Goal: Task Accomplishment & Management: Use online tool/utility

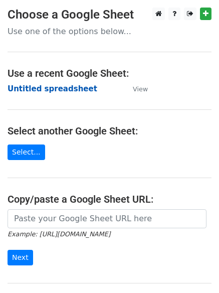
click at [46, 87] on strong "Untitled spreadsheet" at bounding box center [53, 88] width 90 height 9
click at [66, 89] on strong "Untitled spreadsheet" at bounding box center [53, 88] width 90 height 9
click at [69, 89] on strong "Untitled spreadsheet" at bounding box center [53, 88] width 90 height 9
click at [58, 84] on strong "Untitled spreadsheet" at bounding box center [53, 88] width 90 height 9
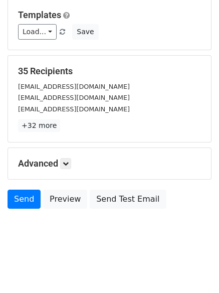
scroll to position [97, 0]
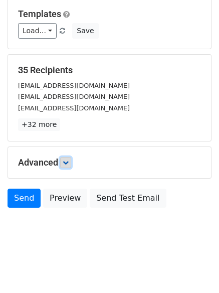
click at [69, 162] on icon at bounding box center [66, 163] width 6 height 6
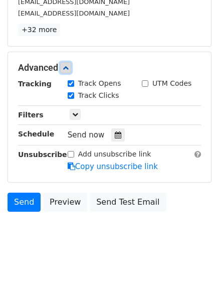
scroll to position [195, 0]
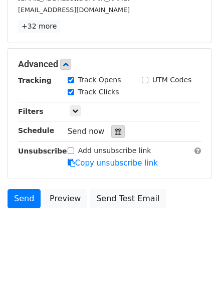
click at [115, 134] on icon at bounding box center [118, 131] width 7 height 7
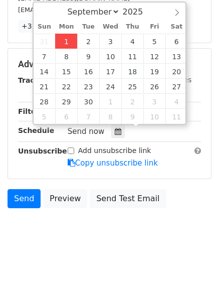
type input "2025-09-01 14:50"
type input "02"
type input "50"
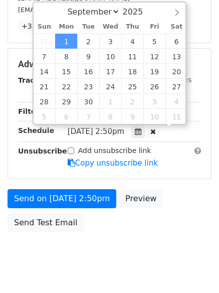
scroll to position [1, 0]
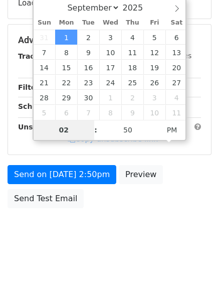
type input "4"
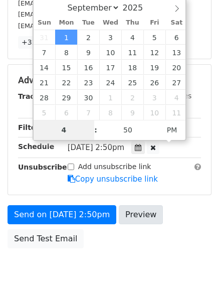
scroll to position [195, 0]
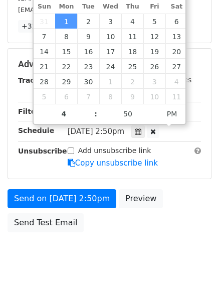
type input "2025-09-01 16:50"
click at [137, 240] on body "New Campaign Daily emails left: 50 Google Sheet: Untitled spreadsheet Variables…" at bounding box center [109, 44] width 219 height 465
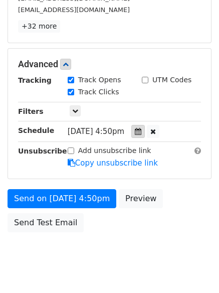
click at [145, 112] on div "Only include spreadsheet rows that match the following filters:" at bounding box center [134, 112] width 149 height 12
click at [142, 129] on icon at bounding box center [138, 131] width 7 height 7
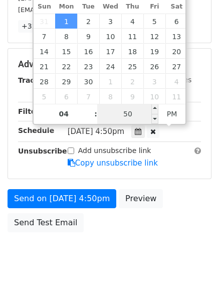
click at [132, 114] on input "50" at bounding box center [127, 114] width 61 height 20
type input "0"
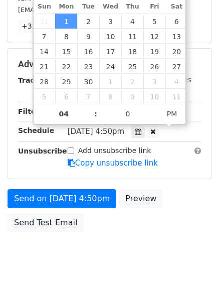
type input "2025-09-01 16:00"
click at [121, 239] on body "New Campaign Daily emails left: 50 Google Sheet: Untitled spreadsheet Variables…" at bounding box center [109, 44] width 219 height 465
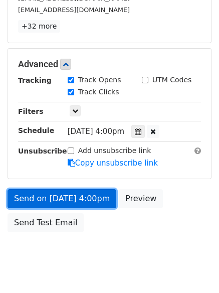
click at [73, 191] on link "Send on Sep 1 at 4:00pm" at bounding box center [62, 198] width 109 height 19
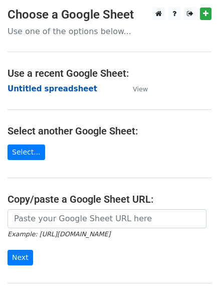
click at [71, 87] on strong "Untitled spreadsheet" at bounding box center [53, 88] width 90 height 9
click at [62, 87] on strong "Untitled spreadsheet" at bounding box center [53, 88] width 90 height 9
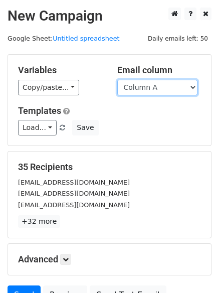
click at [180, 93] on select "Column A Column B Column C Column D Column E" at bounding box center [157, 88] width 80 height 16
select select "Column B"
click at [117, 80] on select "Column A Column B Column C Column D Column E" at bounding box center [157, 88] width 80 height 16
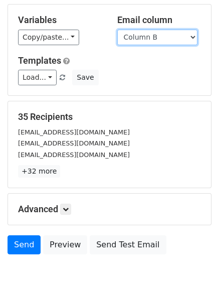
scroll to position [97, 0]
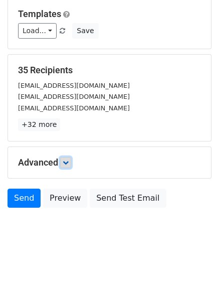
click at [70, 166] on link at bounding box center [65, 162] width 11 height 11
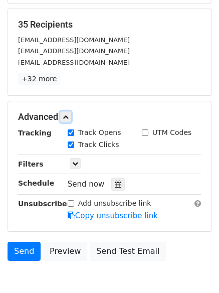
scroll to position [195, 0]
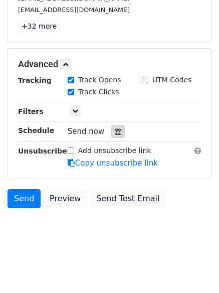
click at [115, 131] on icon at bounding box center [118, 131] width 7 height 7
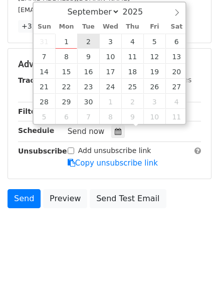
type input "2025-09-02 12:00"
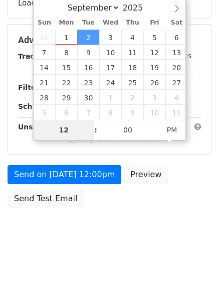
type input "5"
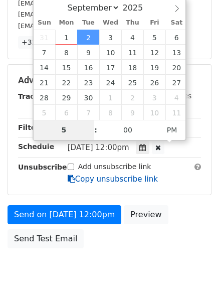
scroll to position [195, 0]
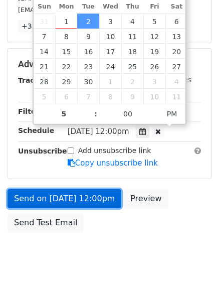
type input "2025-09-02 17:00"
click at [90, 200] on link "Send on Sep 2 at 12:00pm" at bounding box center [65, 198] width 114 height 19
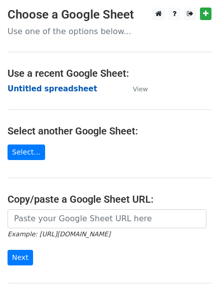
click at [59, 88] on strong "Untitled spreadsheet" at bounding box center [53, 88] width 90 height 9
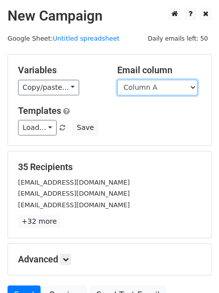
click at [178, 87] on select "Column A Column B Column C Column D Column E" at bounding box center [157, 88] width 80 height 16
select select "Column C"
click at [117, 80] on select "Column A Column B Column C Column D Column E" at bounding box center [157, 88] width 80 height 16
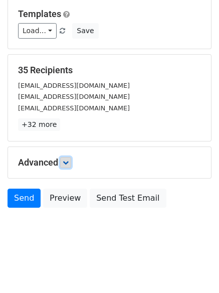
click at [71, 164] on link at bounding box center [65, 162] width 11 height 11
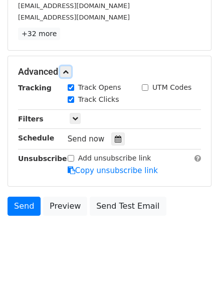
scroll to position [189, 0]
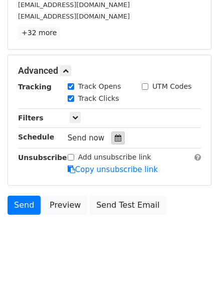
click at [117, 138] on div at bounding box center [118, 137] width 14 height 13
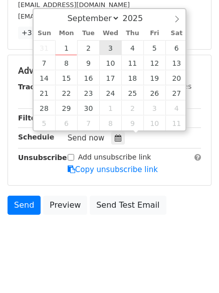
type input "2025-09-03 12:00"
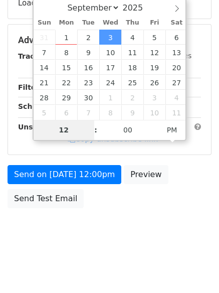
type input "6"
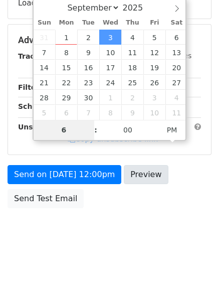
scroll to position [189, 0]
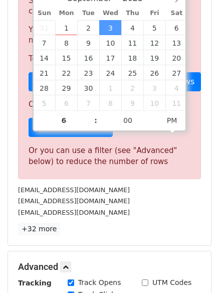
type input "2025-09-03 18:00"
click at [112, 226] on p "+32 more" at bounding box center [109, 229] width 183 height 13
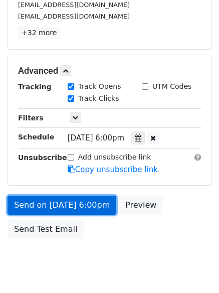
click at [82, 204] on link "Send on Sep 3 at 6:00pm" at bounding box center [62, 205] width 109 height 19
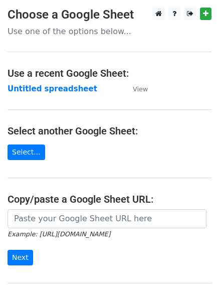
click at [84, 90] on td "Untitled spreadsheet" at bounding box center [65, 89] width 115 height 12
click at [79, 90] on strong "Untitled spreadsheet" at bounding box center [53, 88] width 90 height 9
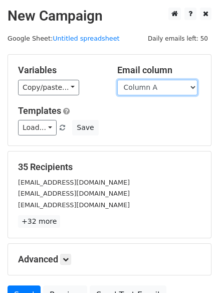
click at [187, 88] on select "Column A Column B Column C Column D Column E" at bounding box center [157, 88] width 80 height 16
select select "Column D"
click at [117, 80] on select "Column A Column B Column C Column D Column E" at bounding box center [157, 88] width 80 height 16
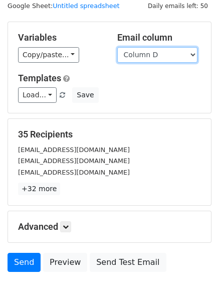
scroll to position [57, 0]
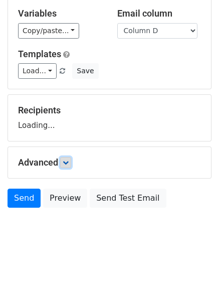
click at [67, 167] on link at bounding box center [65, 162] width 11 height 11
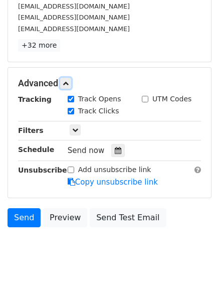
scroll to position [177, 0]
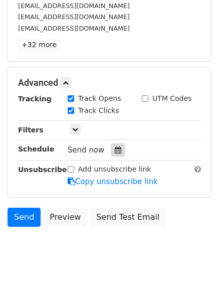
click at [115, 152] on icon at bounding box center [118, 150] width 7 height 7
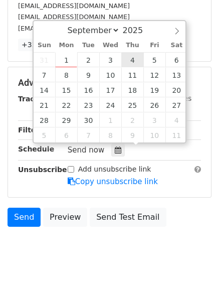
type input "2025-09-04 12:00"
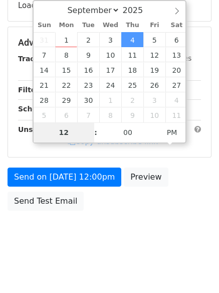
type input "7"
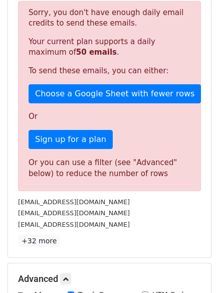
type input "2025-09-04 19:00"
click at [145, 235] on p "+32 more" at bounding box center [109, 241] width 183 height 13
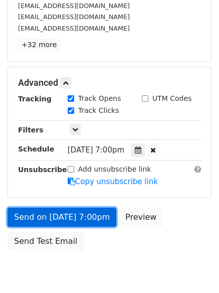
click at [87, 217] on link "Send on Sep 4 at 7:00pm" at bounding box center [62, 217] width 109 height 19
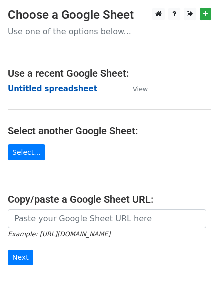
click at [61, 93] on strong "Untitled spreadsheet" at bounding box center [53, 88] width 90 height 9
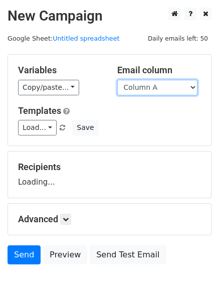
click at [142, 85] on select "Column A Column B Column C Column D Column E" at bounding box center [157, 88] width 80 height 16
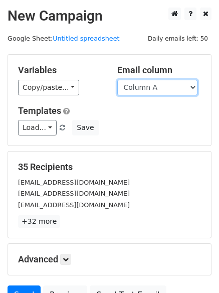
click at [154, 89] on select "Column A Column B Column C Column D Column E" at bounding box center [157, 88] width 80 height 16
select select "Column E"
click at [117, 80] on select "Column A Column B Column C Column D Column E" at bounding box center [157, 88] width 80 height 16
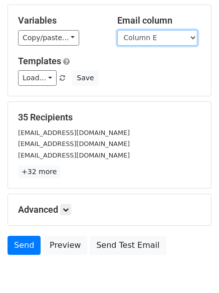
scroll to position [97, 0]
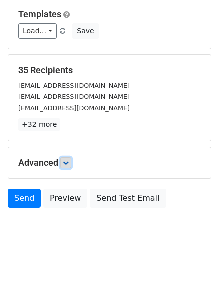
click at [68, 160] on icon at bounding box center [66, 163] width 6 height 6
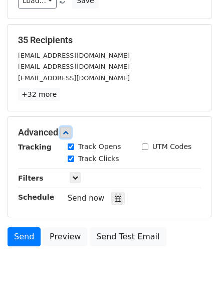
scroll to position [130, 0]
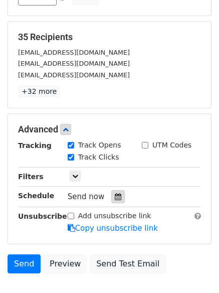
click at [115, 200] on icon at bounding box center [118, 196] width 7 height 7
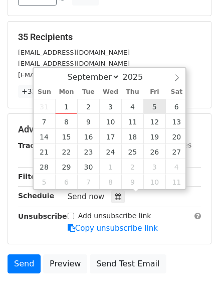
type input "[DATE] 12:00"
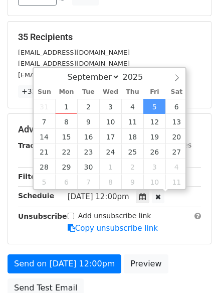
scroll to position [1, 0]
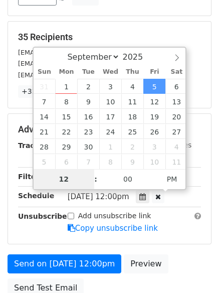
type input "8"
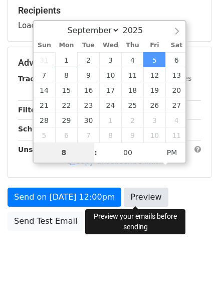
scroll to position [179, 0]
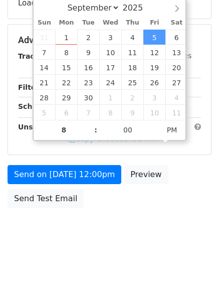
type input "[DATE] 20:00"
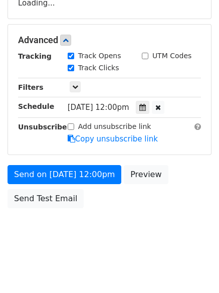
drag, startPoint x: 138, startPoint y: 229, endPoint x: 136, endPoint y: 235, distance: 5.9
click at [138, 230] on body "New Campaign Daily emails left: 50 Google Sheet: Untitled spreadsheet Variables…" at bounding box center [109, 40] width 219 height 425
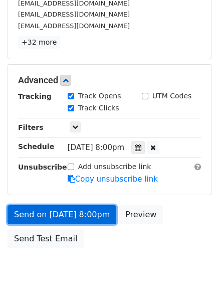
click at [92, 213] on link "Send on [DATE] 8:00pm" at bounding box center [62, 214] width 109 height 19
